Goal: Task Accomplishment & Management: Use online tool/utility

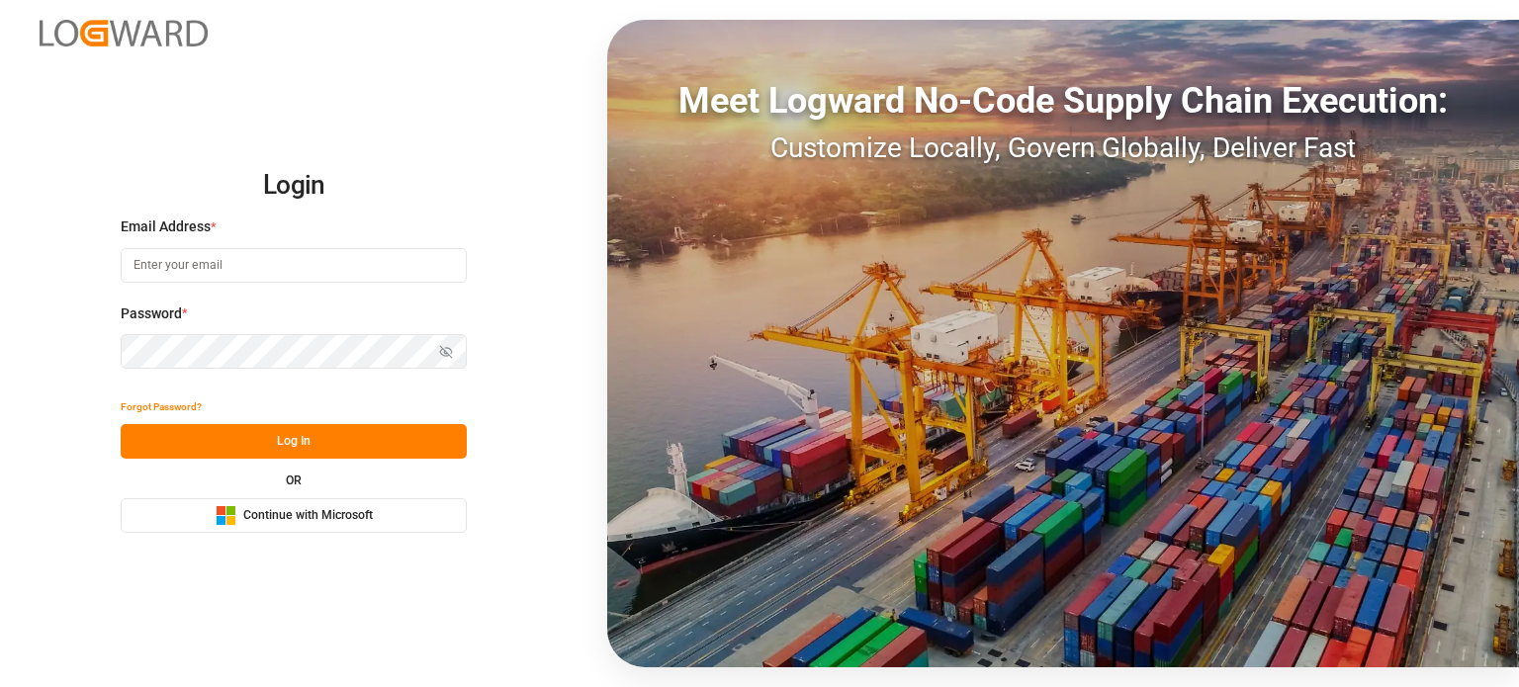
click at [180, 256] on input at bounding box center [294, 265] width 346 height 35
type input "[EMAIL_ADDRESS][DOMAIN_NAME]"
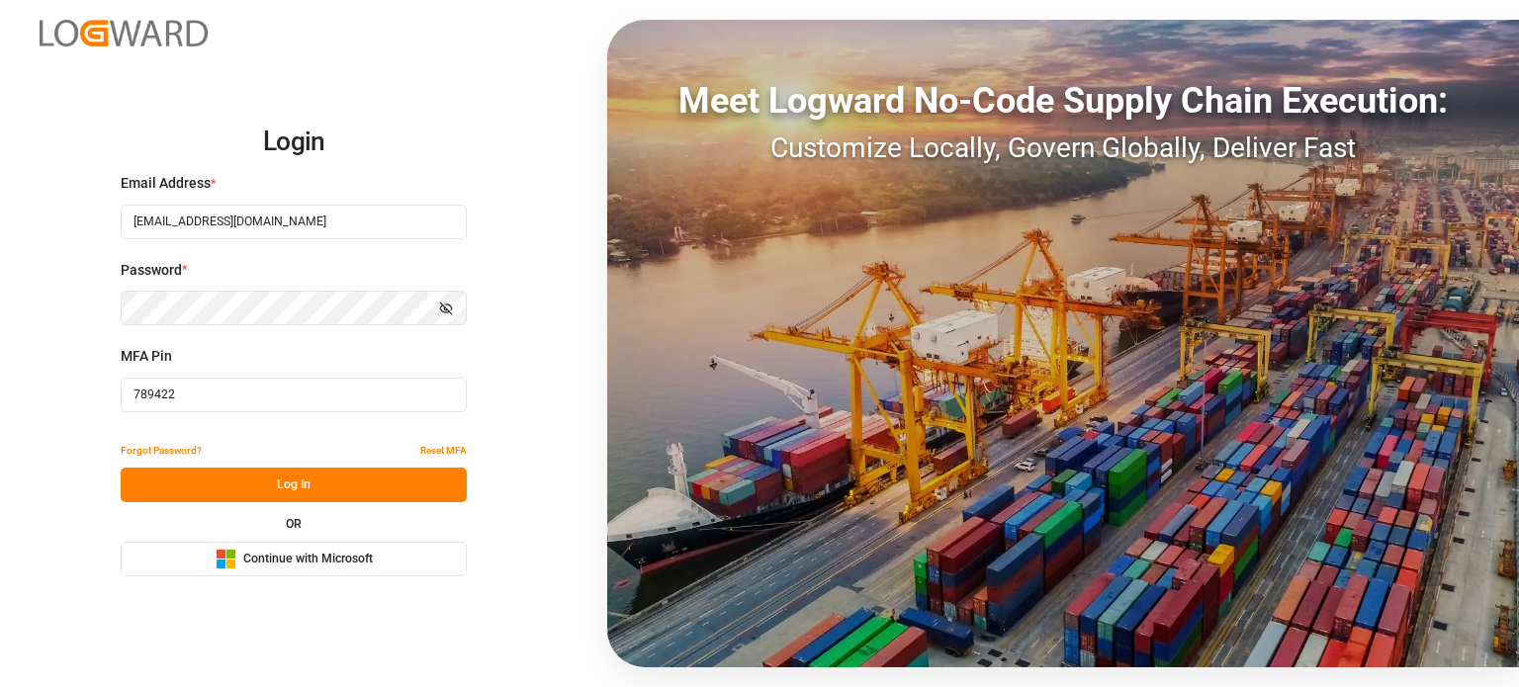
click at [242, 394] on input "789422" at bounding box center [294, 395] width 346 height 35
paste input "534196"
type input "534196"
click at [251, 472] on button "Log In" at bounding box center [294, 485] width 346 height 35
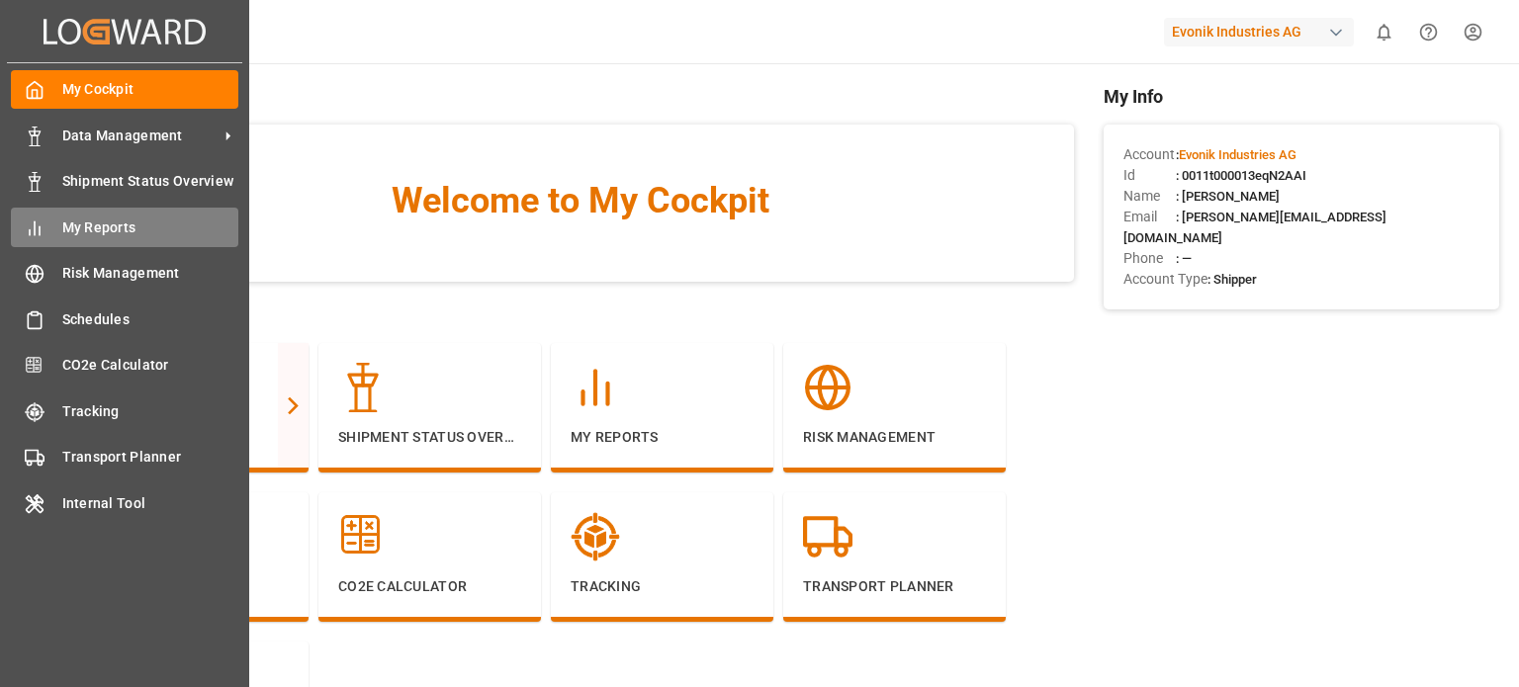
click at [57, 227] on div "My Reports My Reports" at bounding box center [124, 227] width 227 height 39
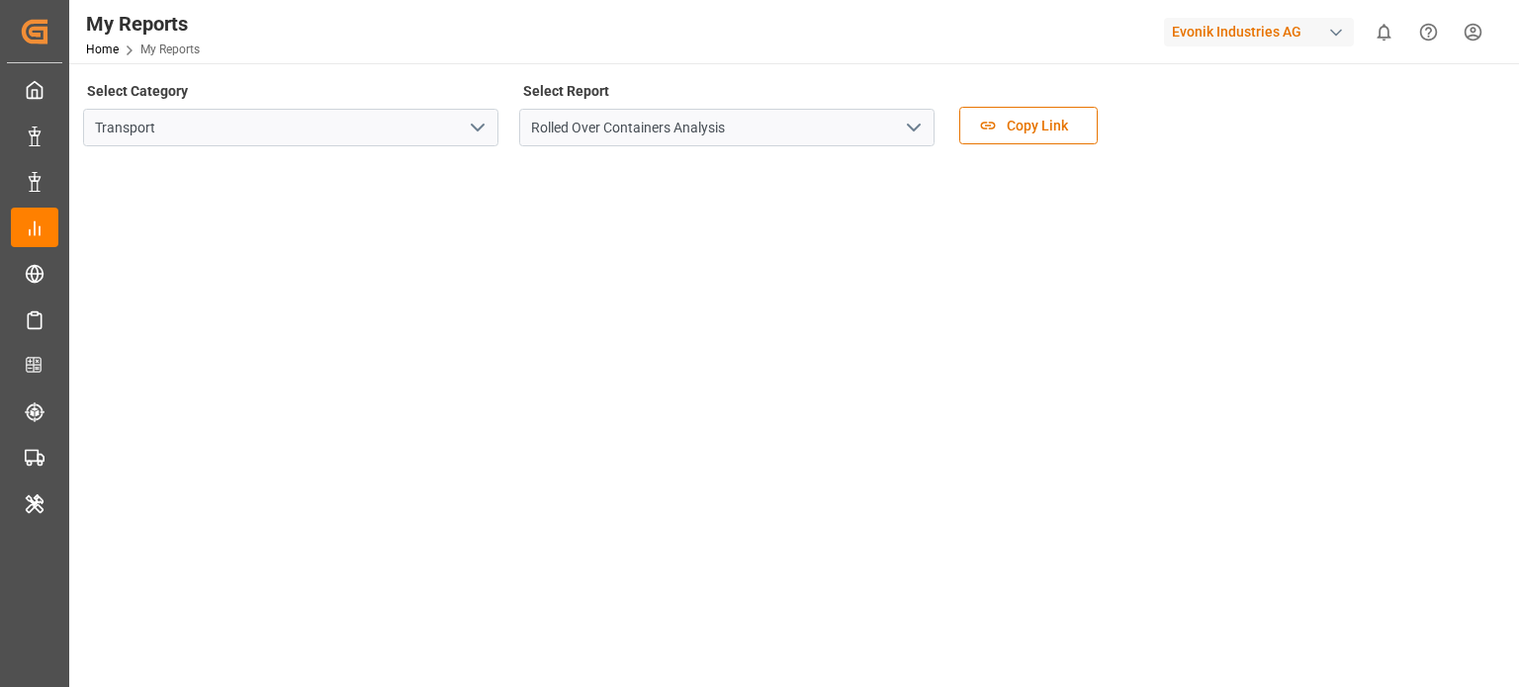
click at [466, 130] on icon "open menu" at bounding box center [478, 128] width 24 height 24
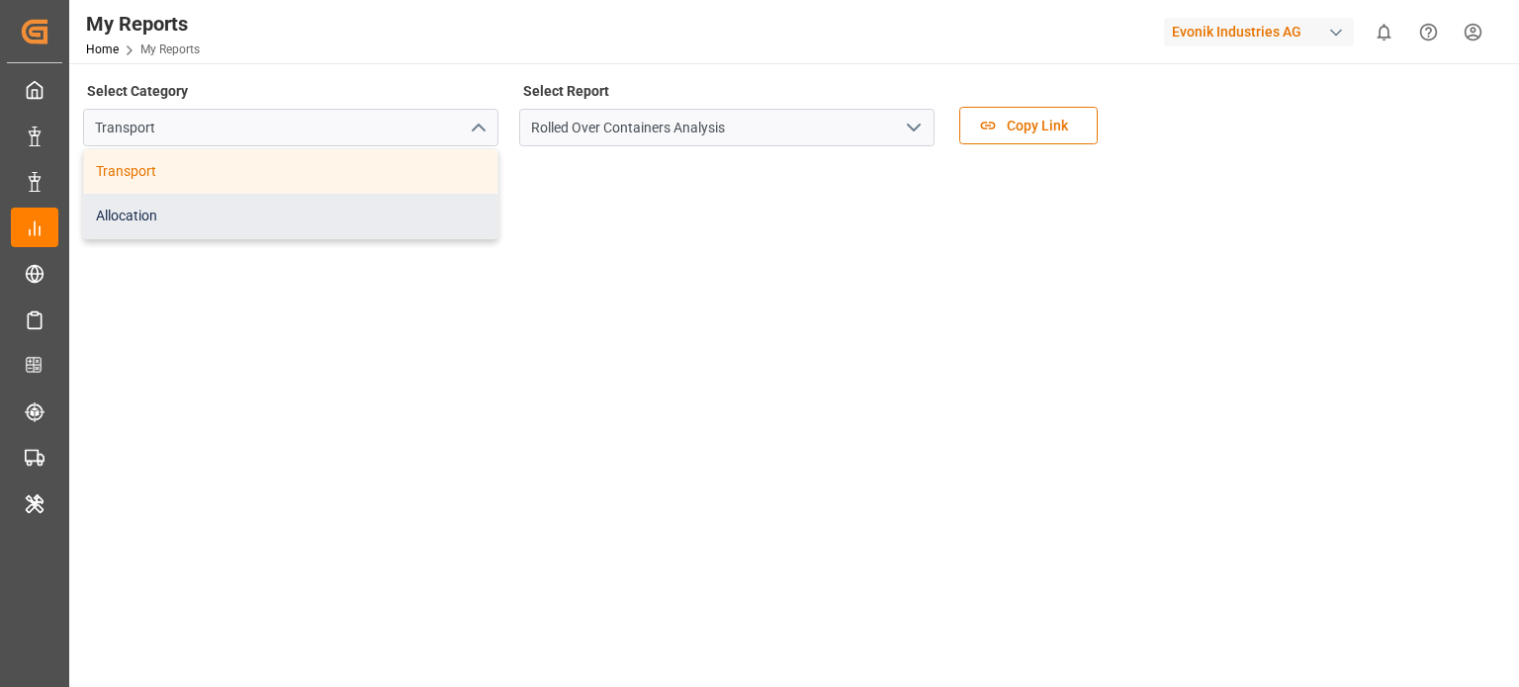
click at [340, 208] on div "Allocation" at bounding box center [290, 216] width 413 height 45
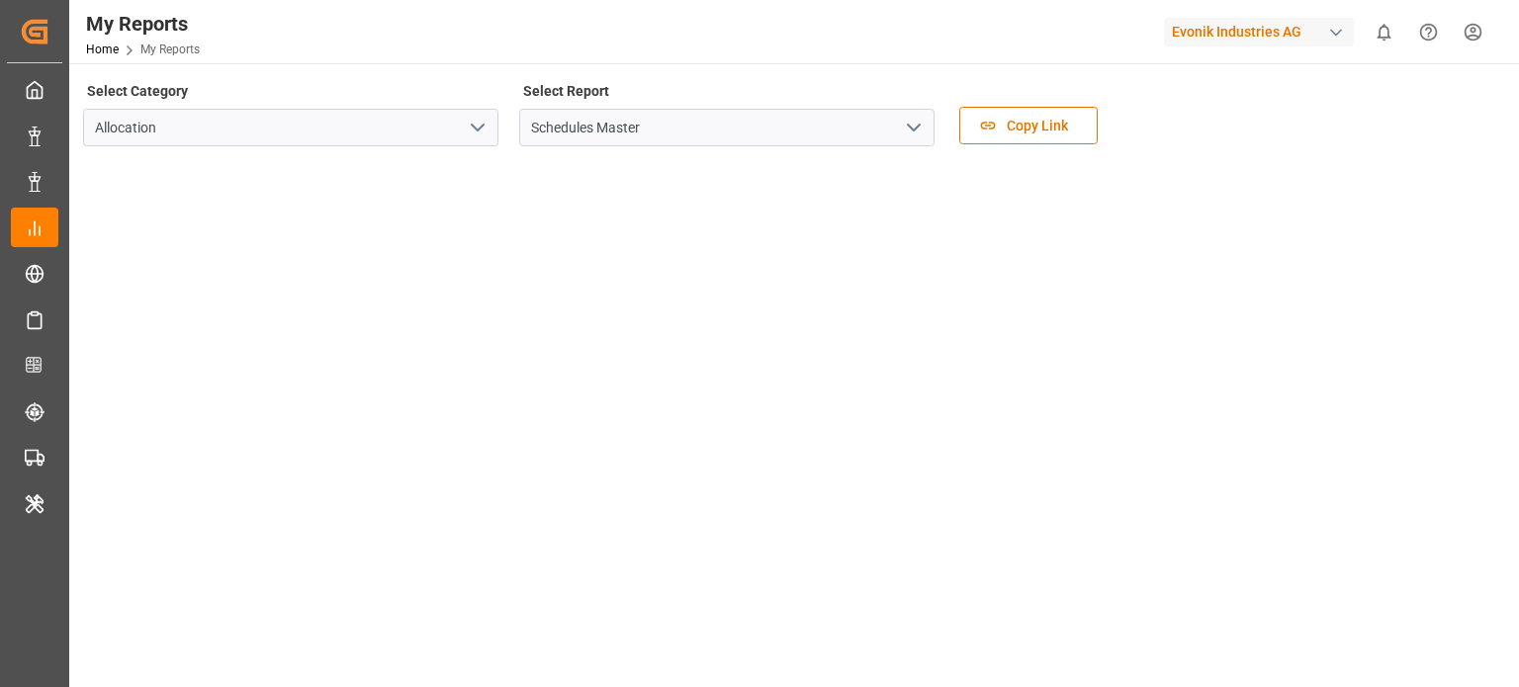
click at [919, 126] on polyline "open menu" at bounding box center [914, 128] width 12 height 6
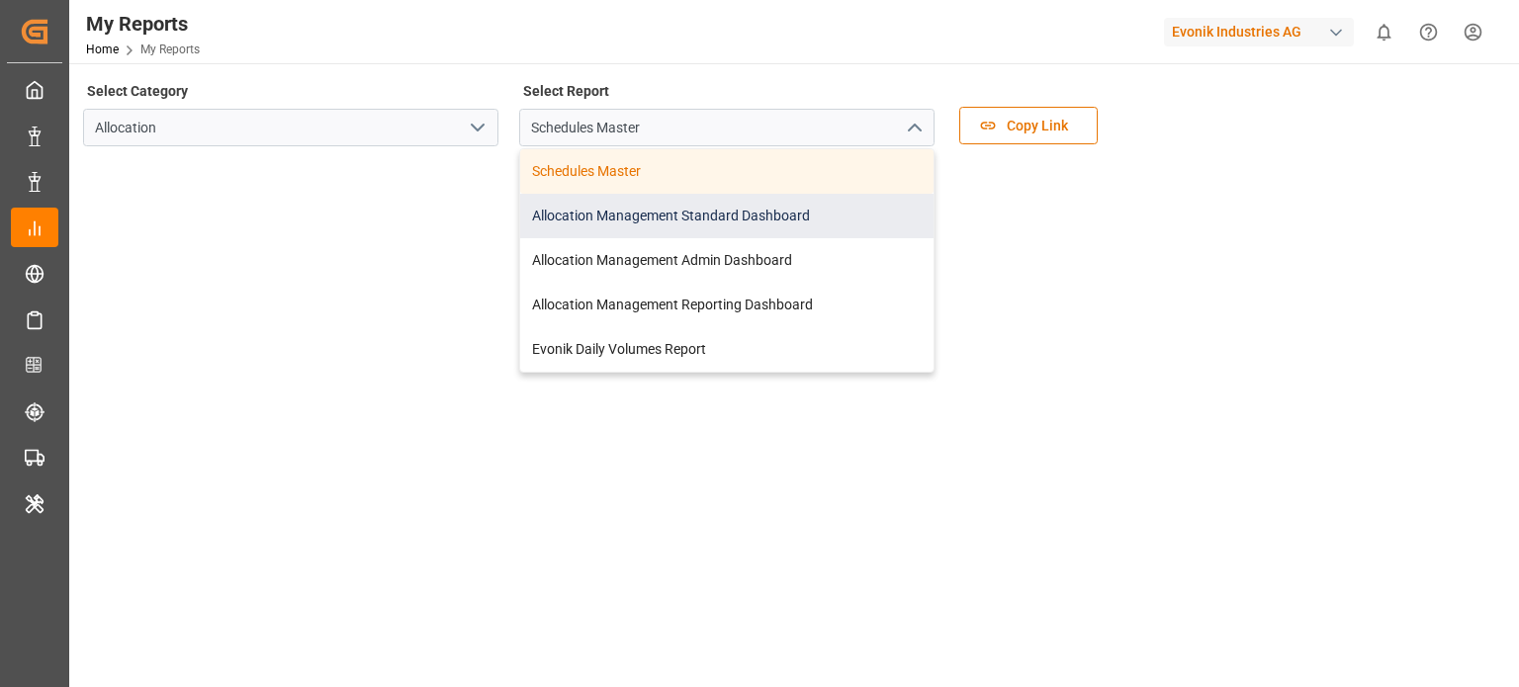
click at [746, 222] on div "Allocation Management Standard Dashboard" at bounding box center [726, 216] width 413 height 45
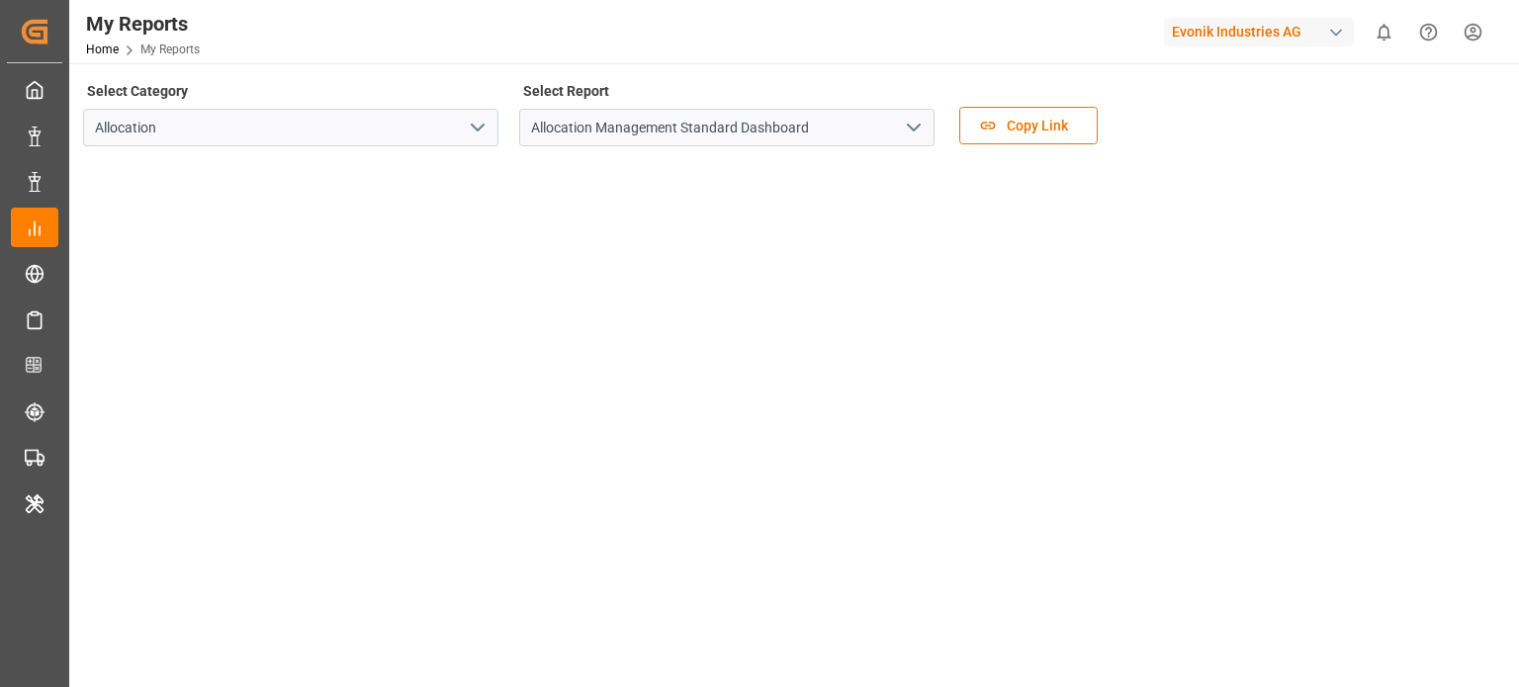
click at [1266, 134] on div "Select Category Allocation Select Report Allocation Management Standard Dashboa…" at bounding box center [792, 118] width 1418 height 83
click at [463, 68] on div "Select Category Allocation Select Report Allocation Management Standard Dashboa…" at bounding box center [792, 628] width 1446 height 1131
click at [1274, 133] on div "Select Category Allocation Select Report Allocation Management Standard Dashboa…" at bounding box center [792, 118] width 1418 height 83
